Goal: Task Accomplishment & Management: Manage account settings

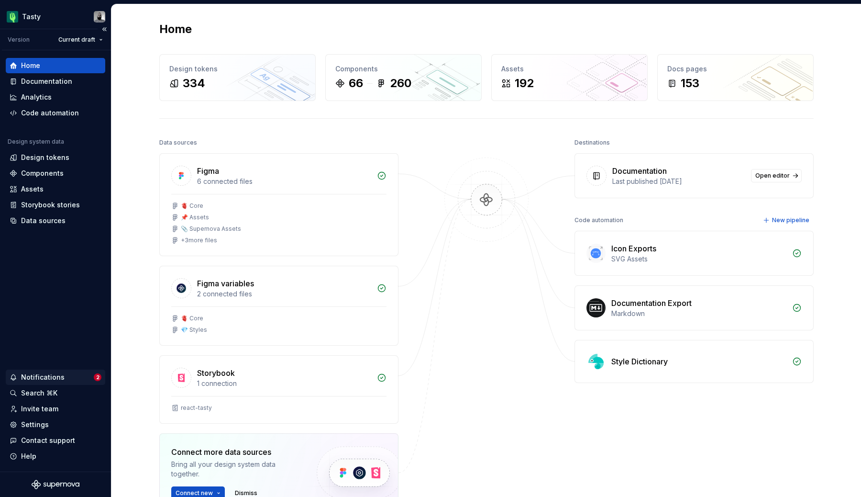
click at [46, 381] on div "Notifications" at bounding box center [43, 377] width 44 height 10
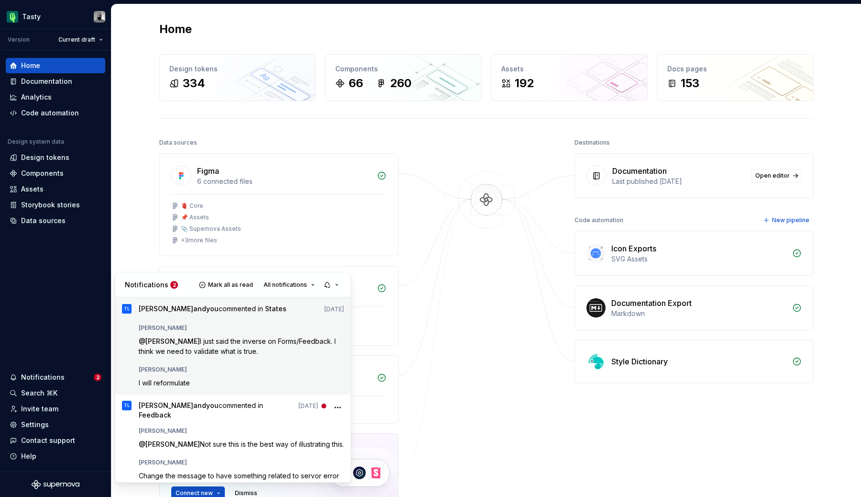
click at [207, 348] on span "I just said the inverse on Forms/Feedback. I think we need to validate what is …" at bounding box center [238, 346] width 199 height 18
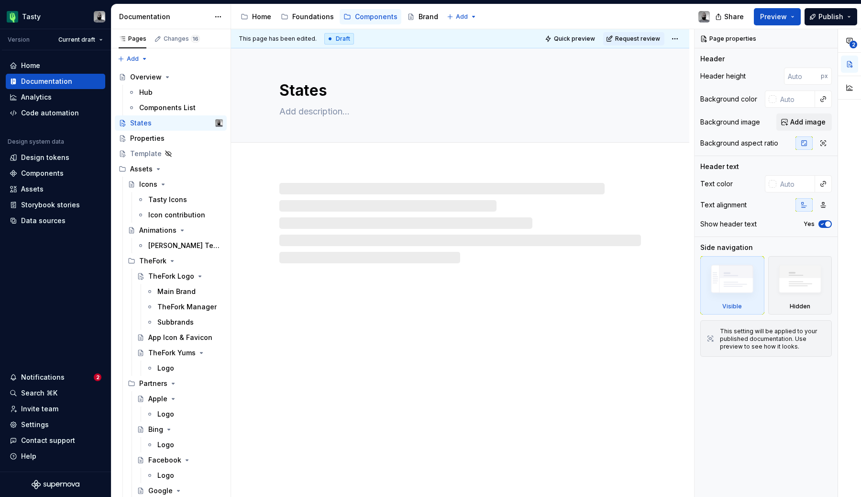
type textarea "*"
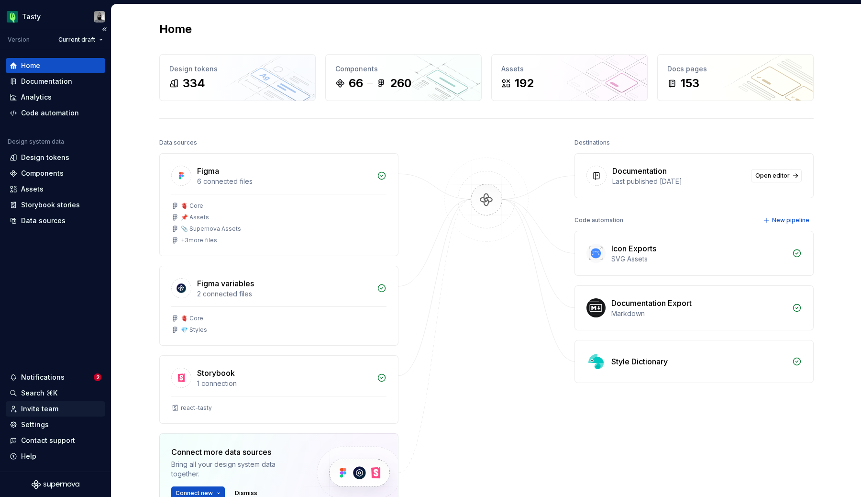
click at [47, 416] on div "Invite team" at bounding box center [56, 408] width 100 height 15
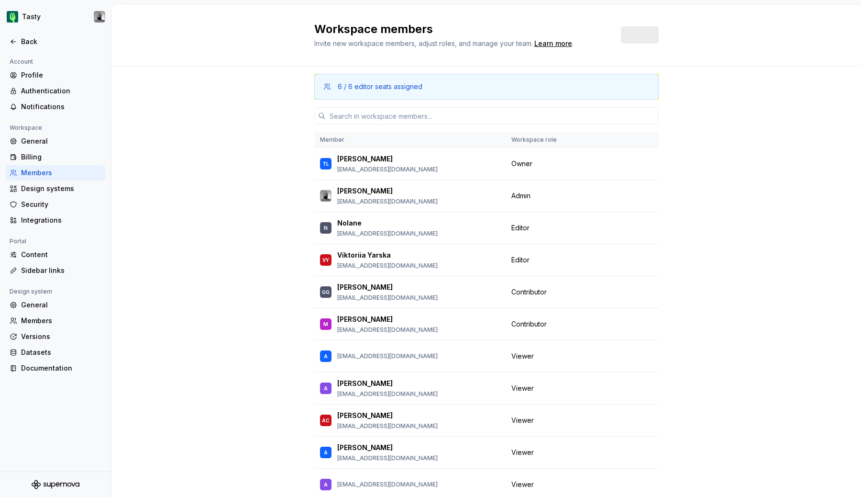
click at [44, 424] on div "Account Profile Authentication Notifications Workspace General Billing Members …" at bounding box center [55, 263] width 111 height 415
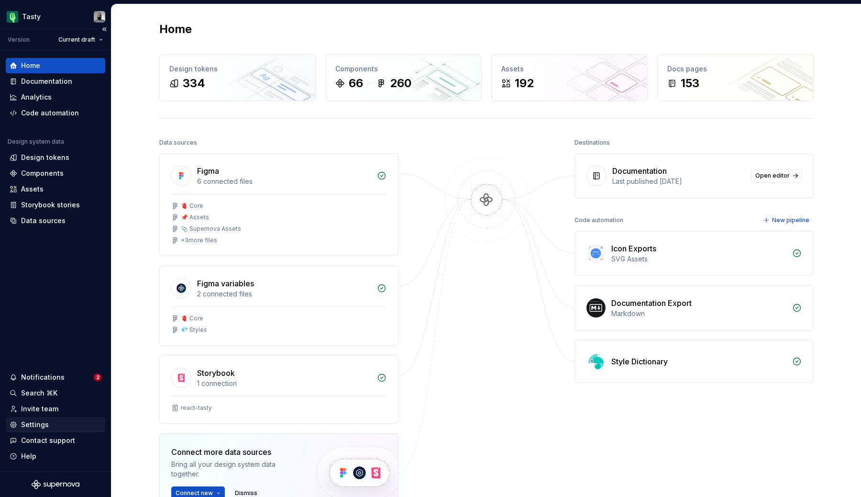
click at [40, 425] on div "Settings" at bounding box center [35, 425] width 28 height 10
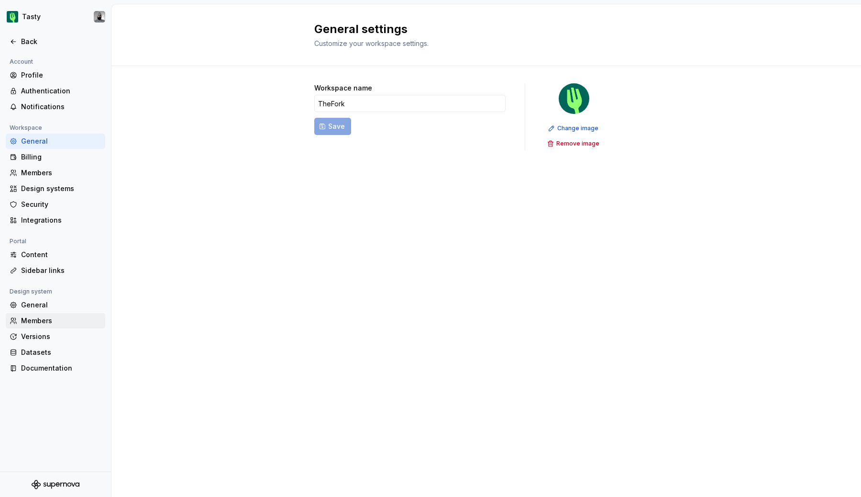
click at [47, 325] on div "Members" at bounding box center [56, 320] width 100 height 15
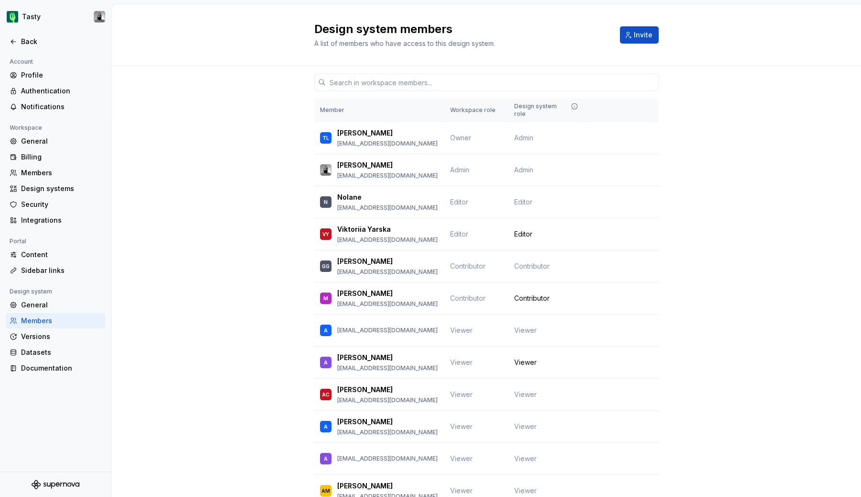
click at [381, 72] on div at bounding box center [486, 82] width 344 height 33
click at [373, 86] on input "text" at bounding box center [492, 82] width 333 height 17
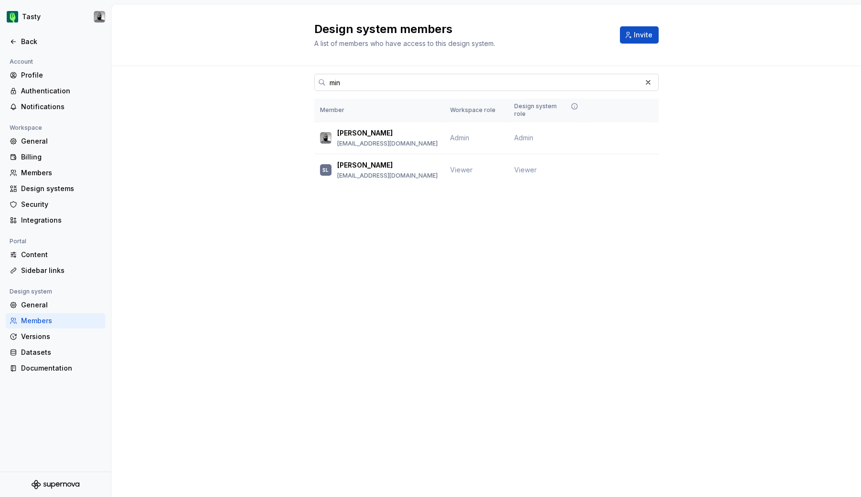
click at [361, 78] on input "min" at bounding box center [484, 82] width 316 height 17
paste input "boutros@thefork.com"
type input "[EMAIL_ADDRESS][DOMAIN_NAME]"
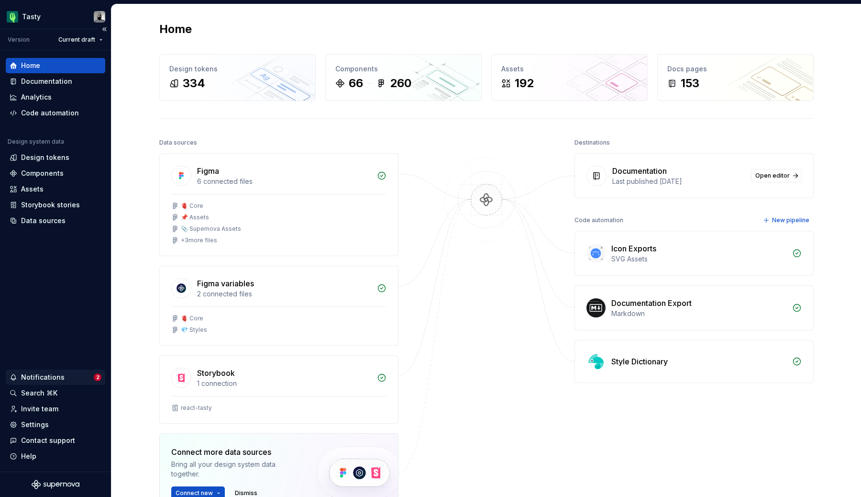
click at [69, 377] on div "Notifications" at bounding box center [52, 377] width 84 height 10
click at [41, 425] on html "Tasty Version Current draft Home Documentation Analytics Code automation Design…" at bounding box center [430, 248] width 861 height 497
click at [45, 409] on div "Invite team" at bounding box center [39, 409] width 37 height 10
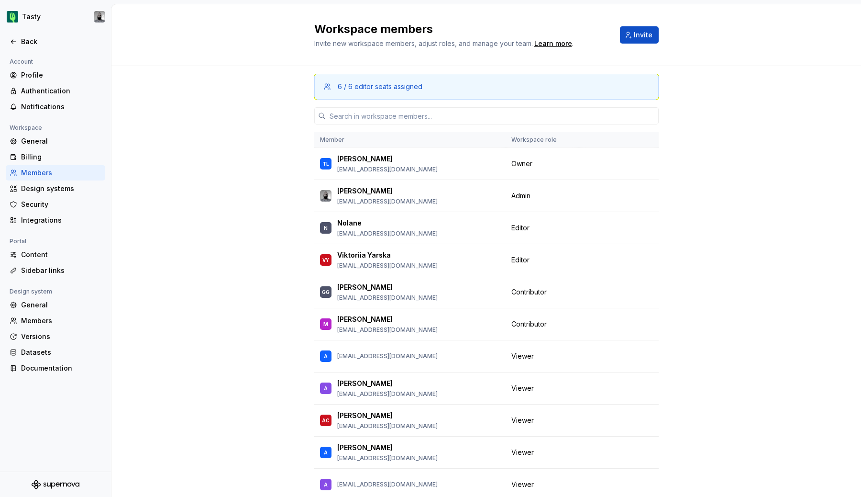
click at [360, 127] on div "6 / 6 editor seats assigned Member Workspace role [PERSON_NAME] [PERSON_NAME][E…" at bounding box center [486, 294] width 344 height 456
click at [364, 120] on input "text" at bounding box center [492, 115] width 333 height 17
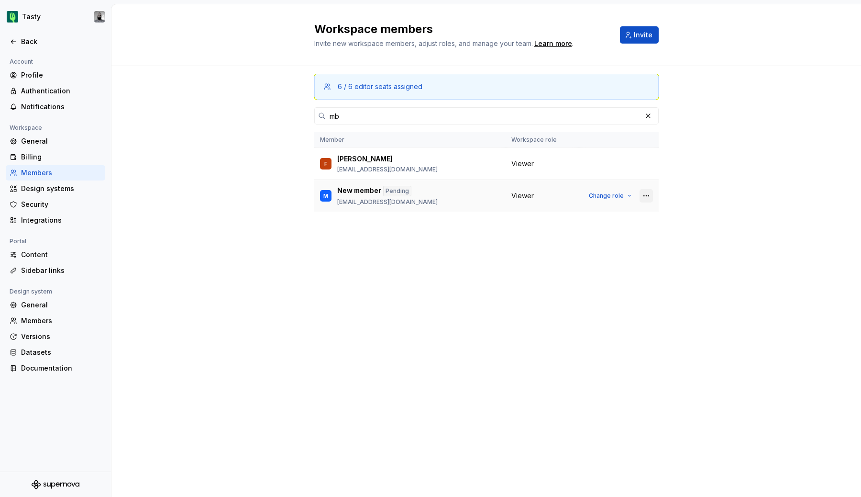
click at [643, 196] on button "button" at bounding box center [646, 195] width 13 height 13
click at [434, 207] on td "M New member Pending mboutros@thefork.com" at bounding box center [409, 196] width 191 height 32
click at [650, 194] on button "button" at bounding box center [646, 195] width 13 height 13
click at [631, 211] on div "Send invitation again" at bounding box center [596, 215] width 100 height 10
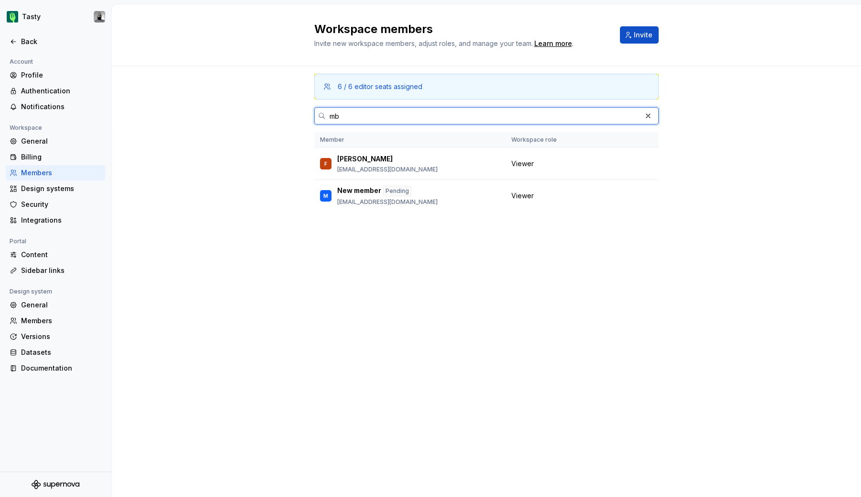
click at [370, 123] on input "mb" at bounding box center [484, 115] width 316 height 17
paste input "outros@thefork.com"
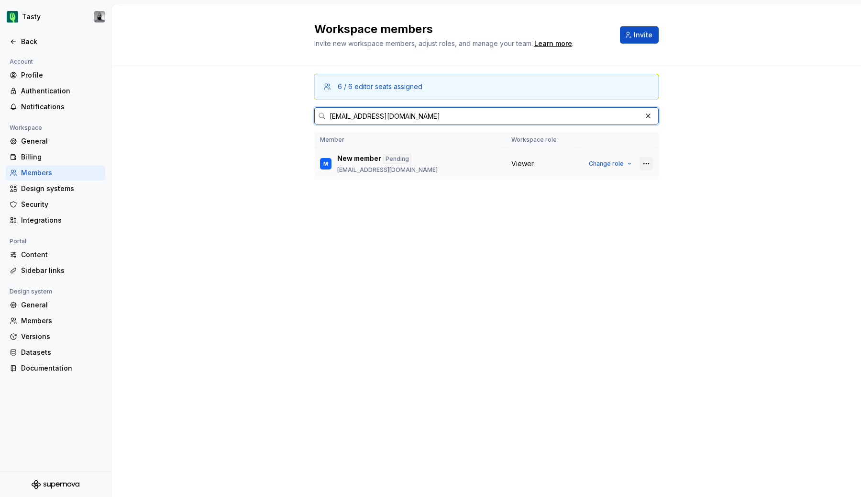
type input "[EMAIL_ADDRESS][DOMAIN_NAME]"
click at [643, 164] on button "button" at bounding box center [646, 163] width 13 height 13
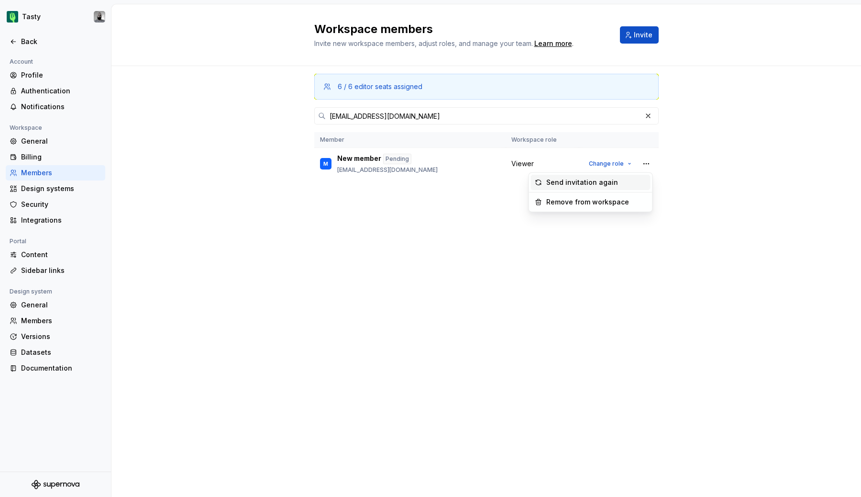
click at [604, 184] on div "Send invitation again" at bounding box center [582, 182] width 72 height 10
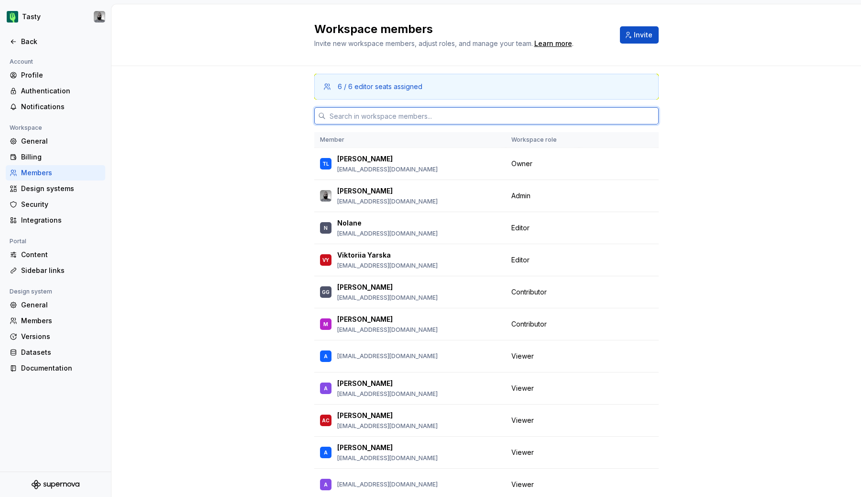
click at [412, 119] on input "text" at bounding box center [492, 115] width 333 height 17
type input "mbou"
click at [242, 138] on div "6 / 6 editor seats assigned Member Workspace role [PERSON_NAME] [PERSON_NAME][E…" at bounding box center [486, 312] width 750 height 492
click at [348, 127] on div "6 / 6 editor seats assigned Member Workspace role [PERSON_NAME] [PERSON_NAME][E…" at bounding box center [486, 294] width 344 height 456
click at [348, 118] on input "text" at bounding box center [492, 115] width 333 height 17
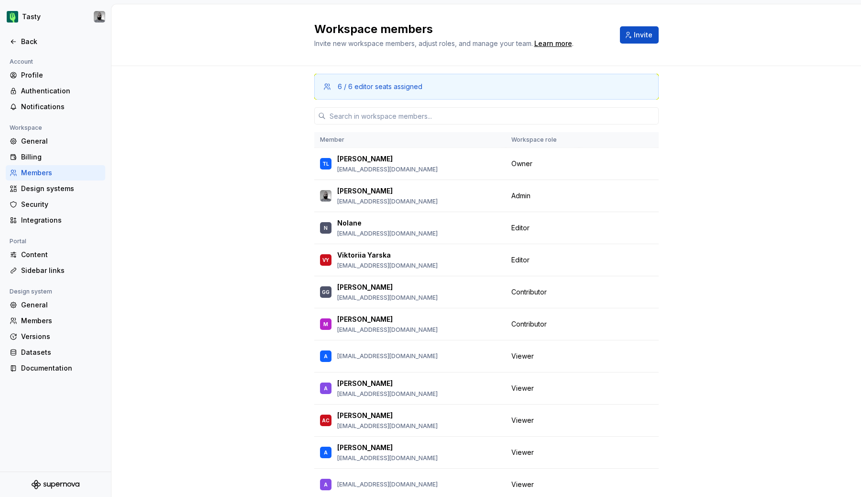
click at [275, 123] on div "6 / 6 editor seats assigned Member Workspace role [PERSON_NAME] [PERSON_NAME][E…" at bounding box center [486, 312] width 750 height 492
click at [421, 118] on input "text" at bounding box center [492, 115] width 333 height 17
click at [215, 190] on div "6 / 6 editor seats assigned Member Workspace role [PERSON_NAME] [PERSON_NAME][E…" at bounding box center [486, 312] width 750 height 492
click at [355, 117] on input "text" at bounding box center [492, 115] width 333 height 17
type input "mbo"
